Goal: Information Seeking & Learning: Check status

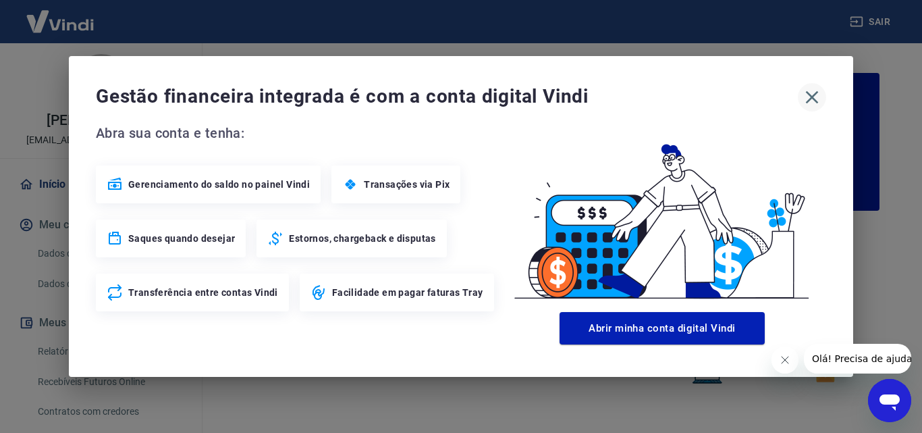
click at [816, 97] on icon "button" at bounding box center [812, 97] width 22 height 22
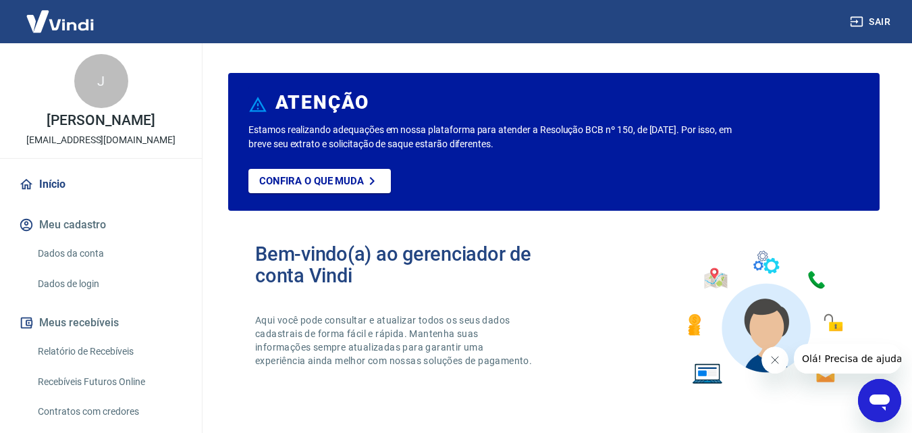
scroll to position [135, 0]
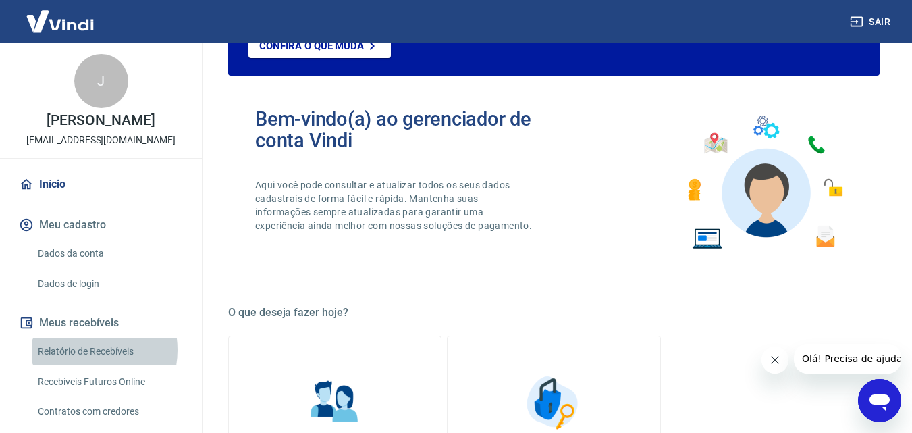
click at [82, 350] on link "Relatório de Recebíveis" at bounding box center [108, 352] width 153 height 28
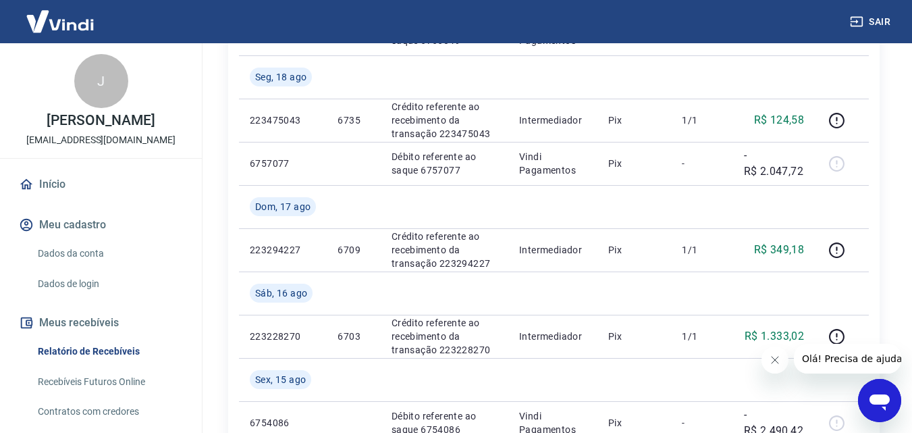
scroll to position [338, 0]
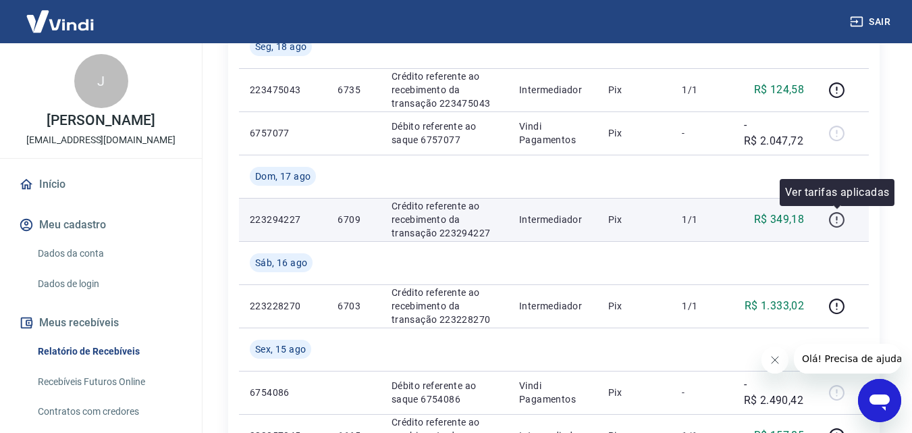
click at [844, 221] on icon "button" at bounding box center [837, 220] width 16 height 16
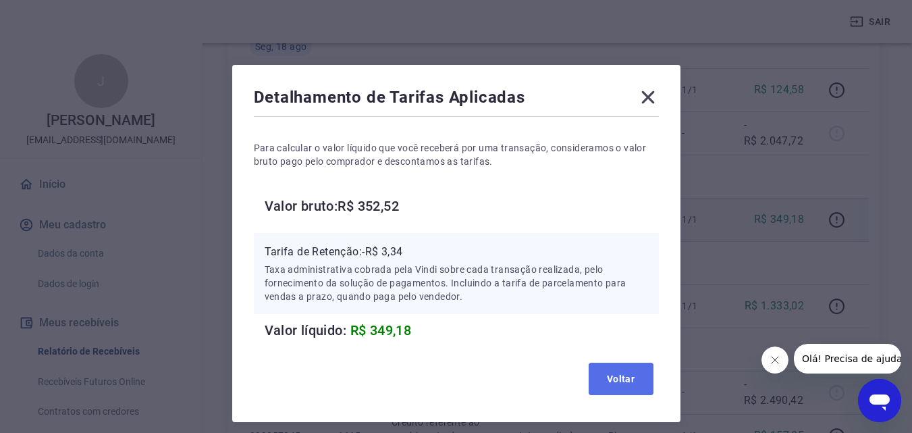
click at [611, 379] on button "Voltar" at bounding box center [621, 379] width 65 height 32
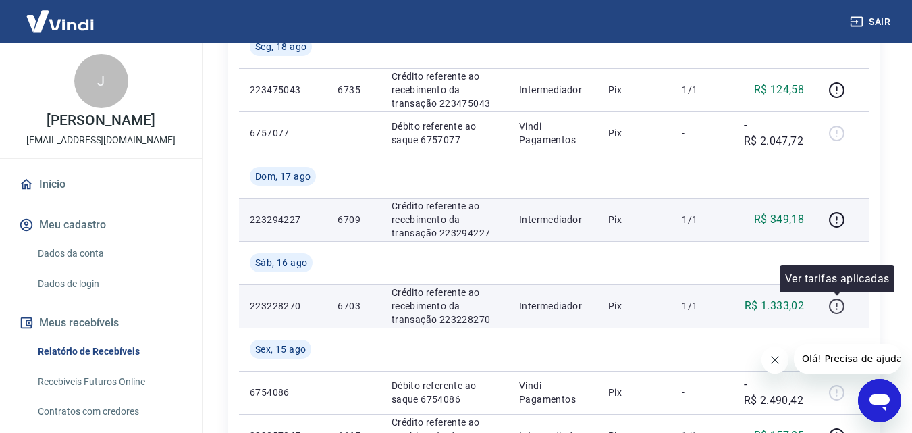
click at [839, 306] on icon "button" at bounding box center [836, 306] width 17 height 17
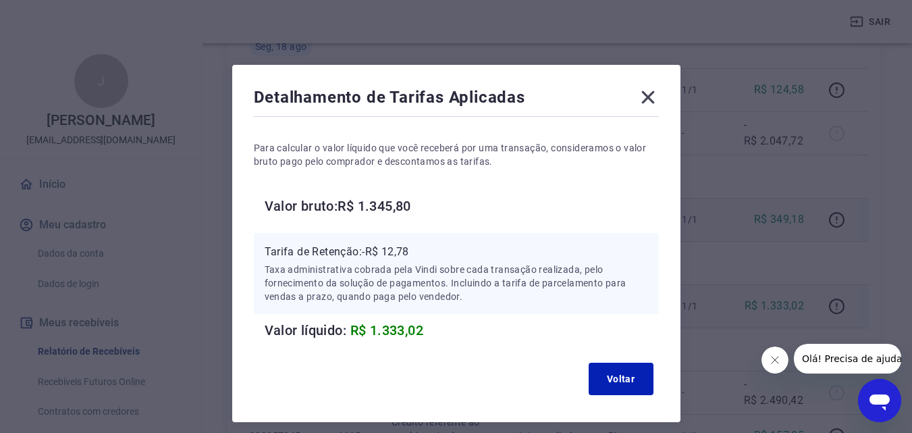
click at [634, 98] on div "Detalhamento de Tarifas Aplicadas" at bounding box center [456, 99] width 405 height 27
click at [641, 95] on icon at bounding box center [648, 97] width 22 height 22
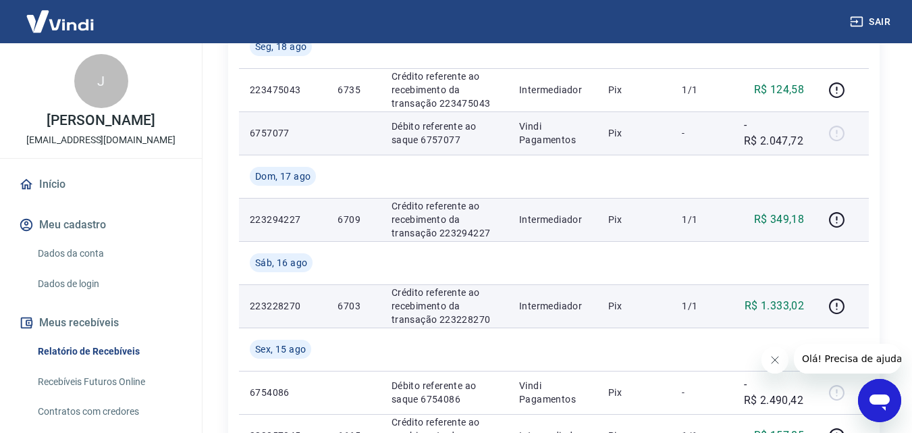
click at [784, 135] on p "-R$ 2.047,72" at bounding box center [774, 133] width 61 height 32
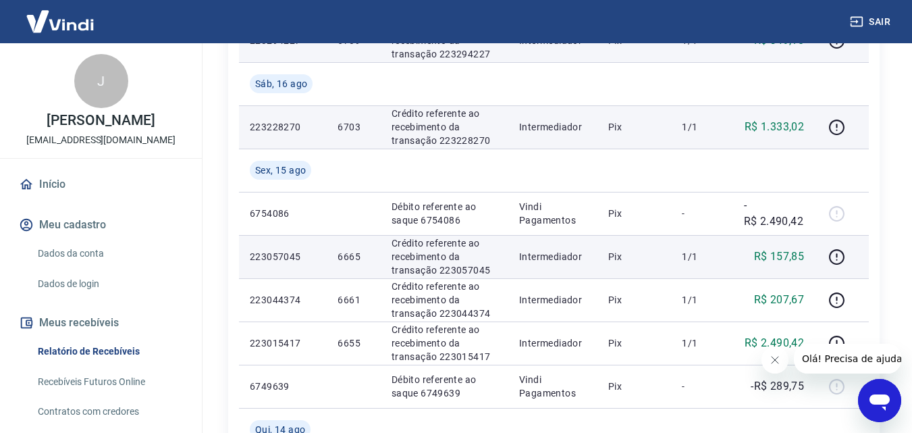
scroll to position [540, 0]
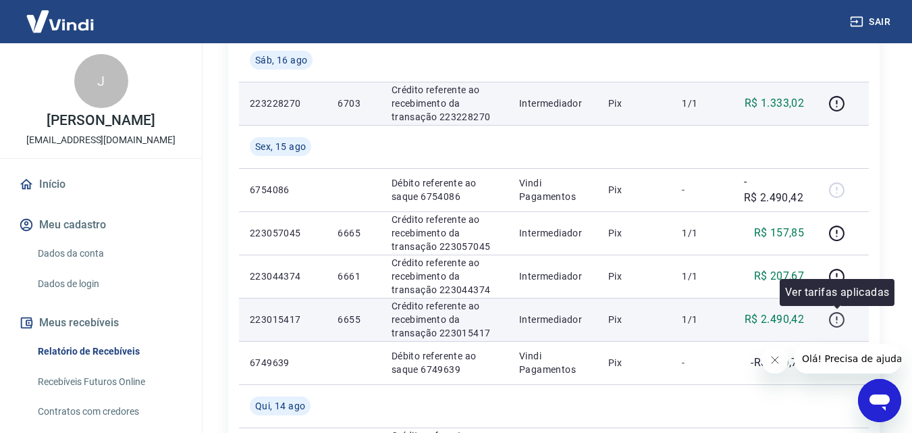
click at [839, 326] on icon "button" at bounding box center [837, 320] width 16 height 16
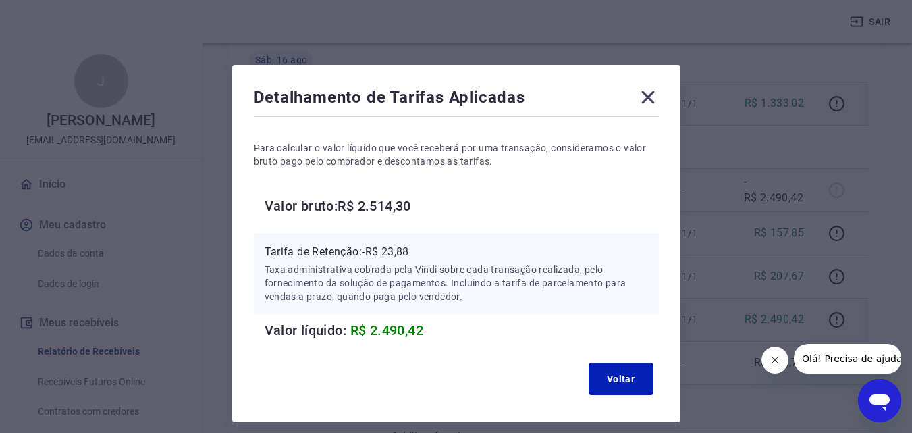
click at [652, 101] on icon at bounding box center [647, 97] width 13 height 13
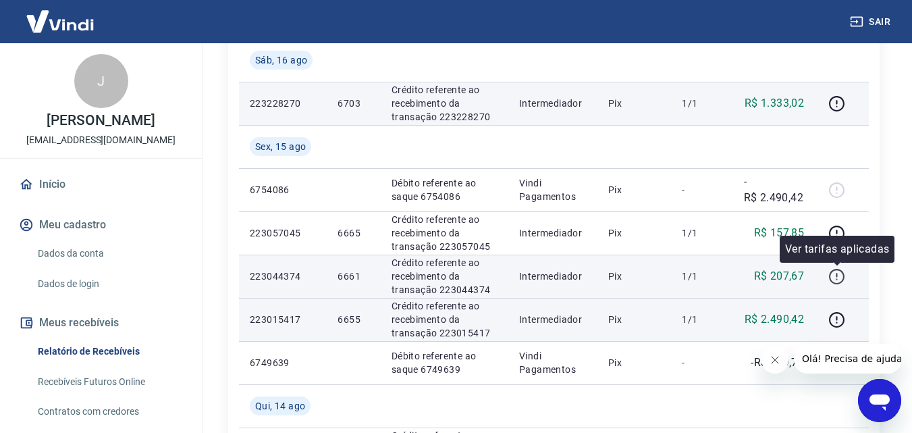
click at [843, 272] on icon "button" at bounding box center [837, 277] width 16 height 16
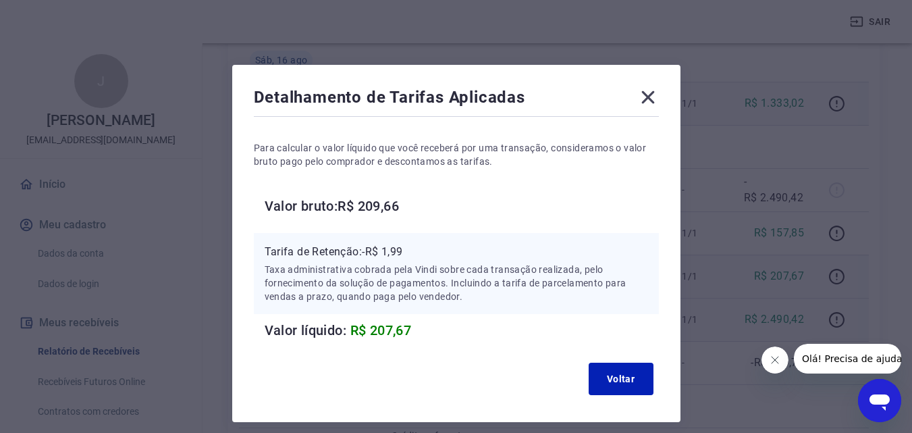
click at [649, 103] on icon at bounding box center [648, 97] width 22 height 22
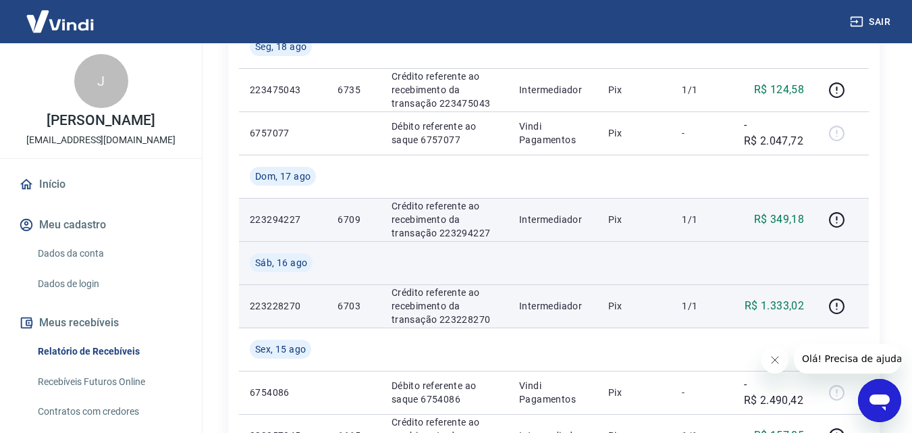
scroll to position [270, 0]
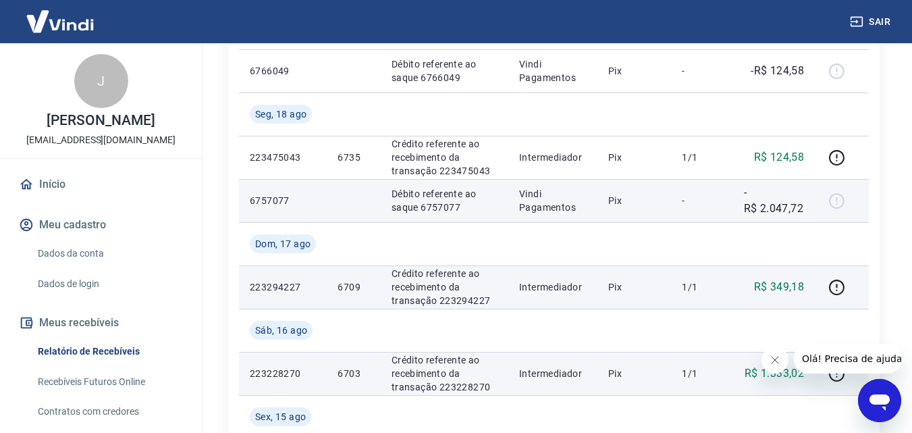
click at [837, 205] on div at bounding box center [842, 201] width 32 height 22
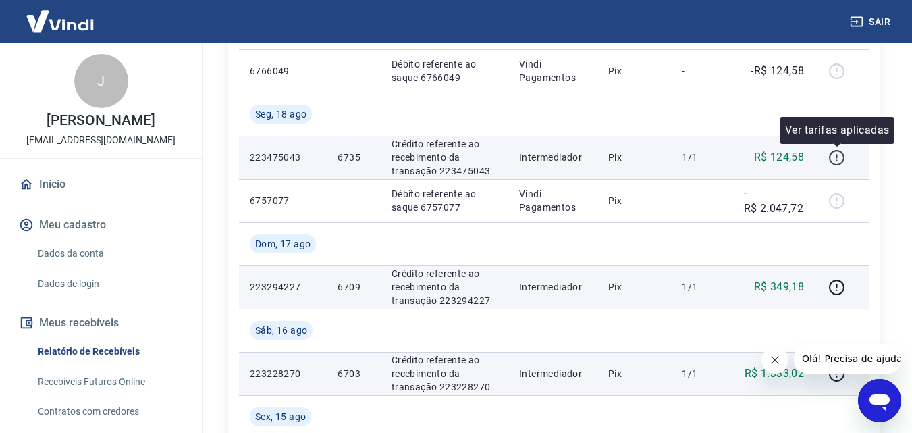
click at [832, 154] on icon "button" at bounding box center [837, 158] width 16 height 16
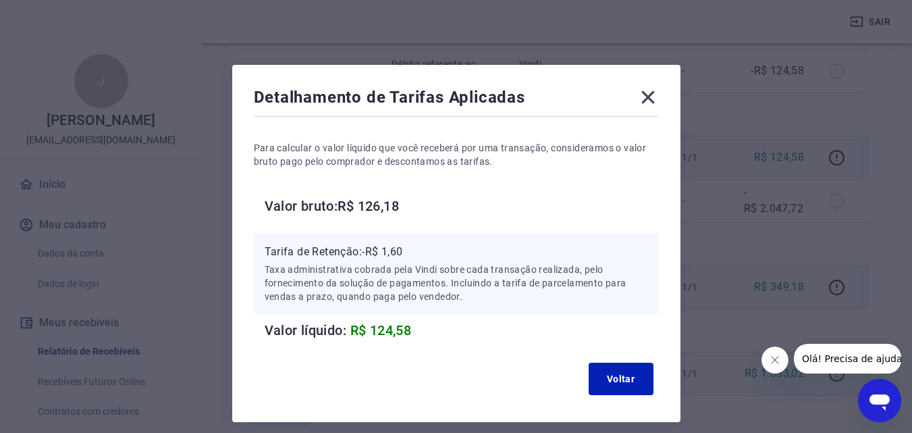
click at [648, 98] on icon at bounding box center [647, 97] width 13 height 13
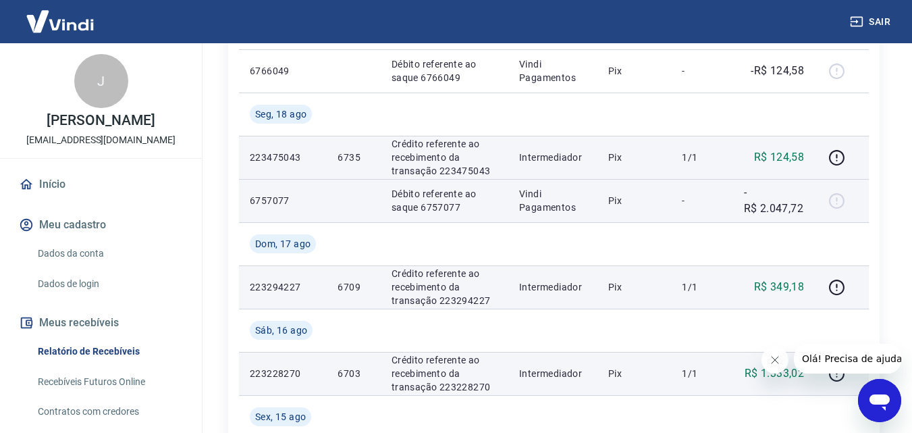
click at [288, 205] on p "6757077" at bounding box center [283, 201] width 66 height 14
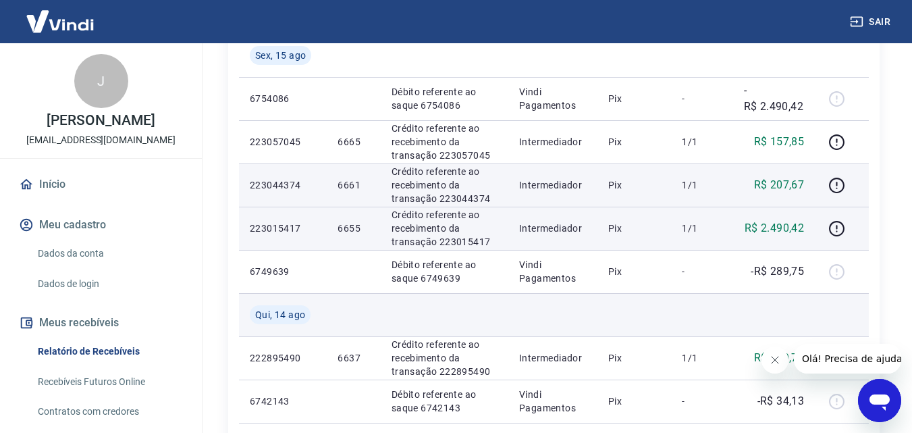
scroll to position [608, 0]
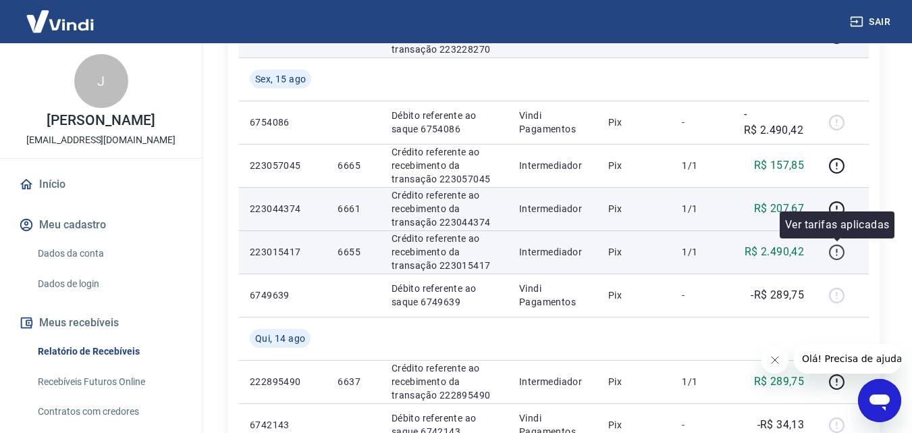
click at [839, 252] on icon "button" at bounding box center [836, 252] width 17 height 17
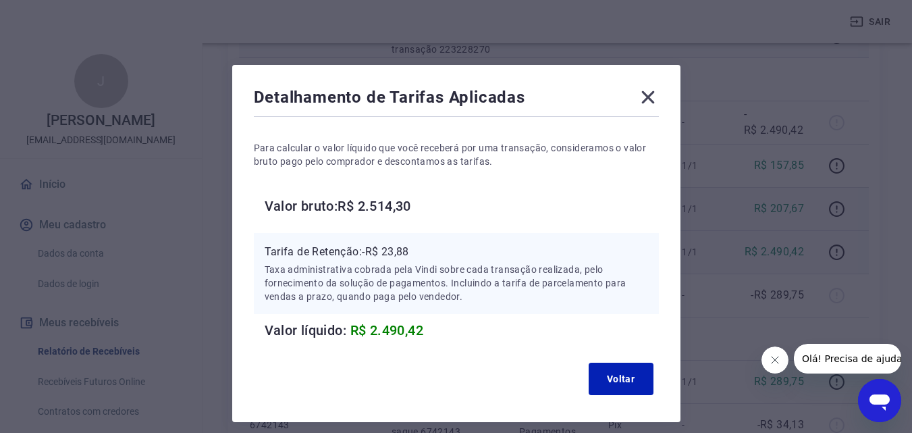
click at [645, 96] on icon at bounding box center [648, 97] width 22 height 22
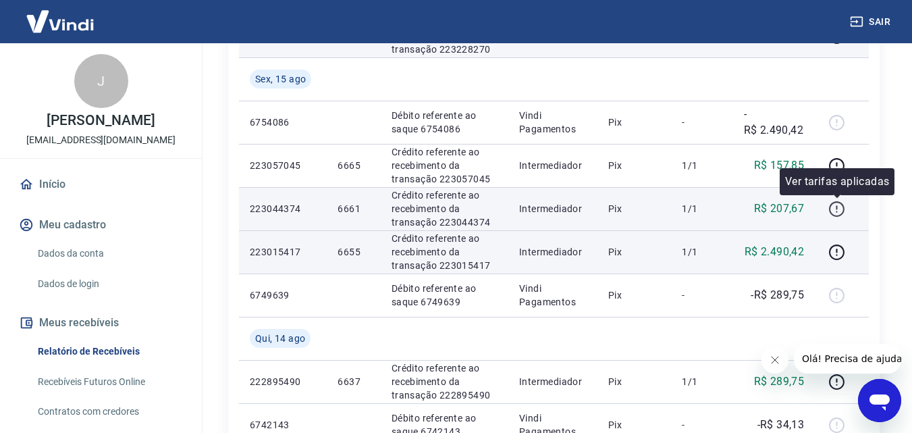
click at [831, 209] on icon "button" at bounding box center [837, 209] width 16 height 16
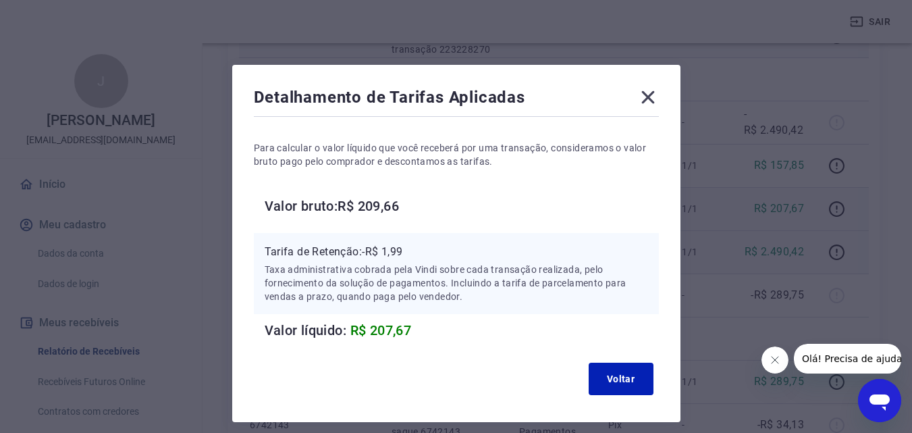
click at [647, 99] on icon at bounding box center [648, 97] width 22 height 22
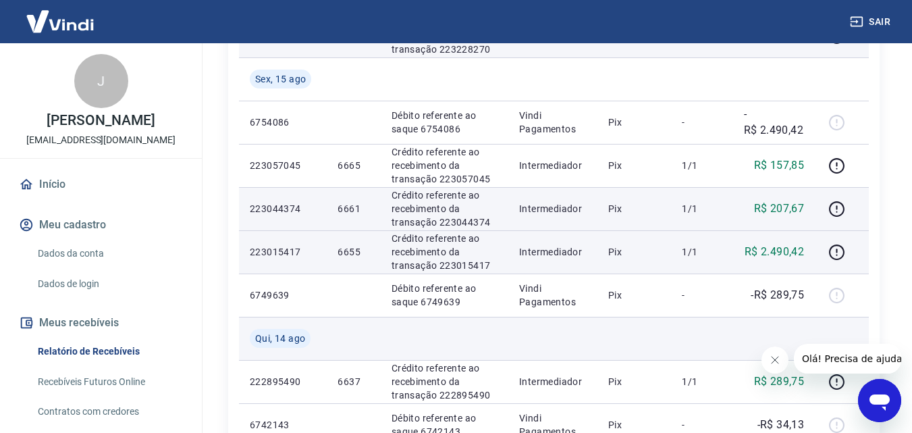
click at [589, 344] on td at bounding box center [552, 338] width 89 height 43
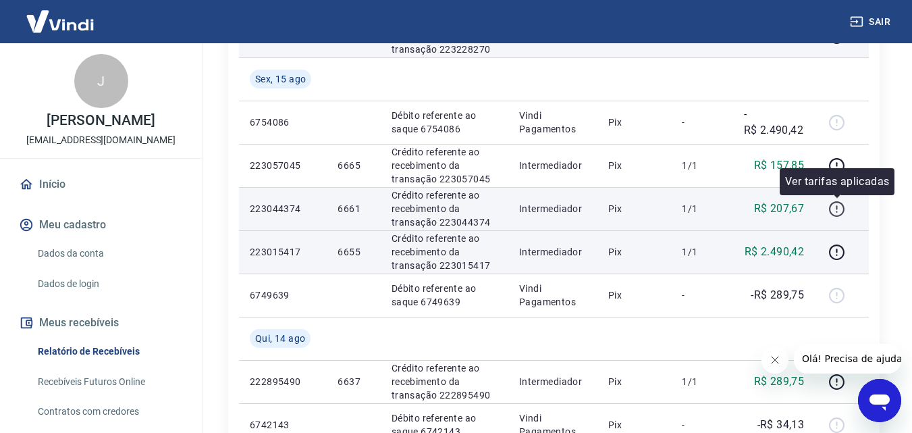
click at [830, 211] on icon "button" at bounding box center [837, 209] width 16 height 16
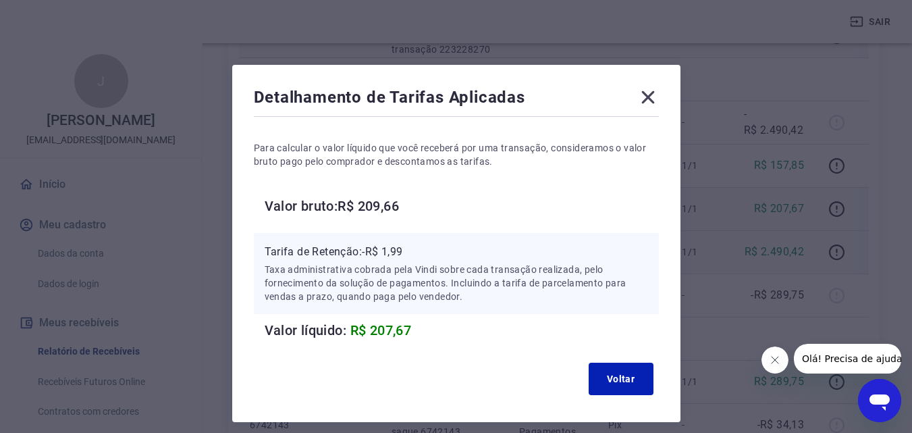
click at [729, 309] on div "Detalhamento de Tarifas Aplicadas Para calcular o valor líquido que você recebe…" at bounding box center [456, 216] width 912 height 433
click at [525, 379] on div "Voltar" at bounding box center [456, 378] width 405 height 43
click at [608, 384] on button "Voltar" at bounding box center [621, 379] width 65 height 32
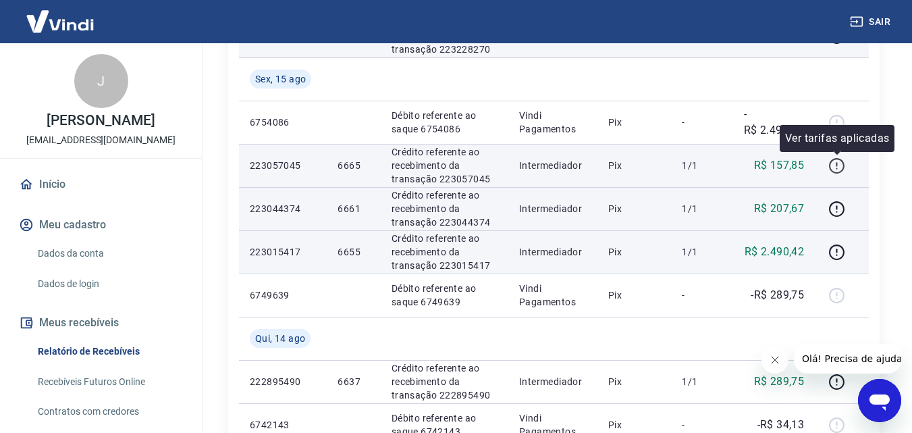
click at [837, 164] on icon "button" at bounding box center [836, 164] width 1 height 4
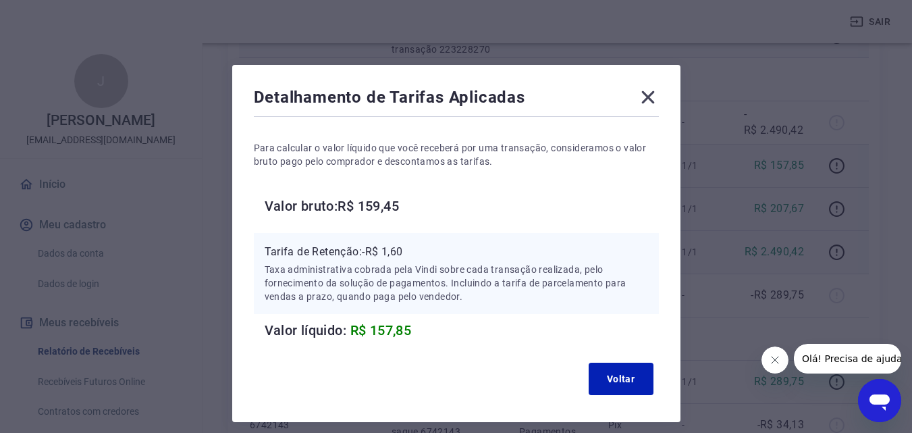
click at [649, 101] on icon at bounding box center [648, 97] width 22 height 22
